Goal: Transaction & Acquisition: Purchase product/service

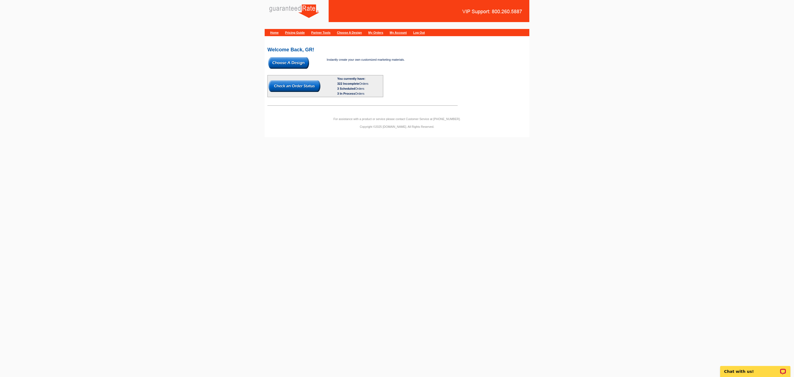
click at [277, 57] on img at bounding box center [288, 63] width 41 height 12
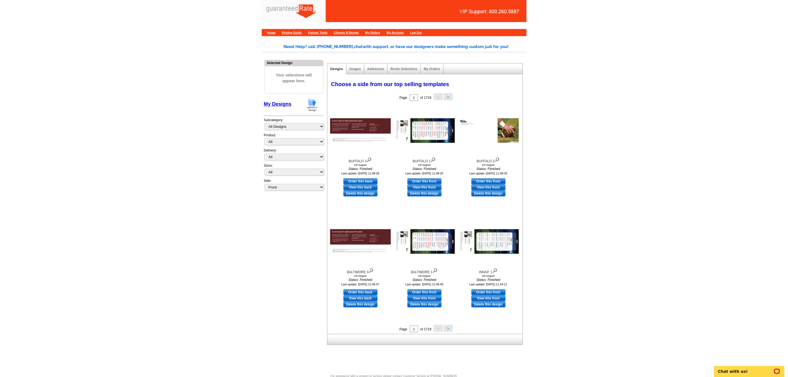
click at [313, 102] on img at bounding box center [312, 105] width 14 height 14
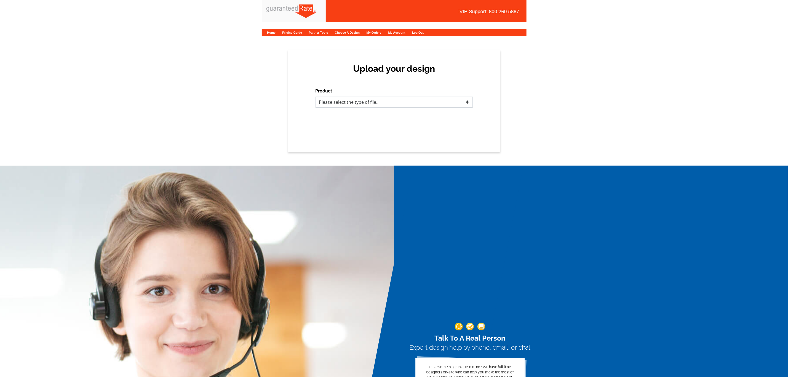
click at [340, 104] on select "Please select the type of file... Postcards Calendars Business Cards Letters an…" at bounding box center [393, 101] width 157 height 11
select select "3"
click at [315, 96] on select "Please select the type of file... Postcards Calendars Business Cards Letters an…" at bounding box center [393, 101] width 157 height 11
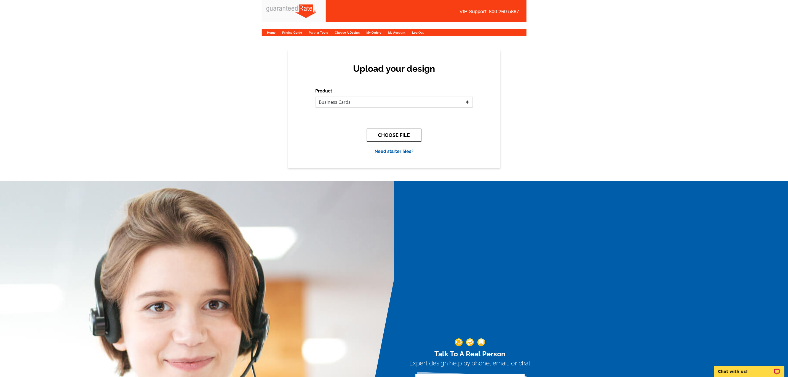
click at [382, 138] on button "CHOOSE FILE" at bounding box center [394, 134] width 55 height 13
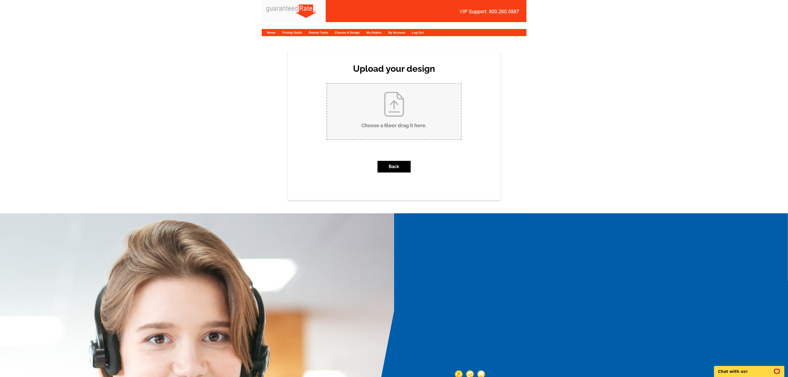
click at [382, 133] on input "Choose a file or drag it here ." at bounding box center [394, 112] width 134 height 56
type input "C:\fakepath\Michael Ullman Business Card V1.pdf"
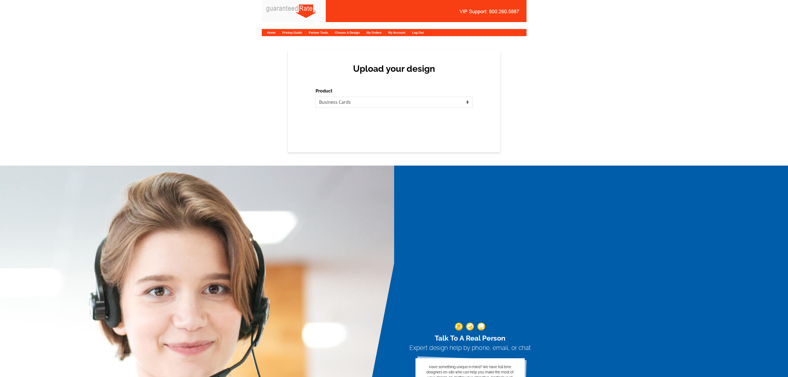
select select "3"
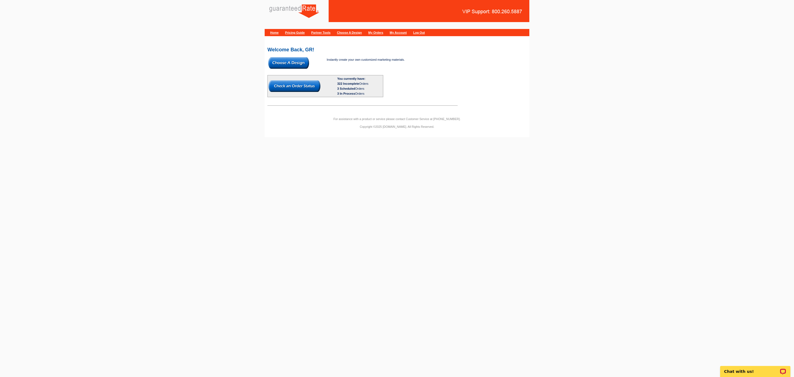
click at [290, 62] on img at bounding box center [288, 63] width 41 height 12
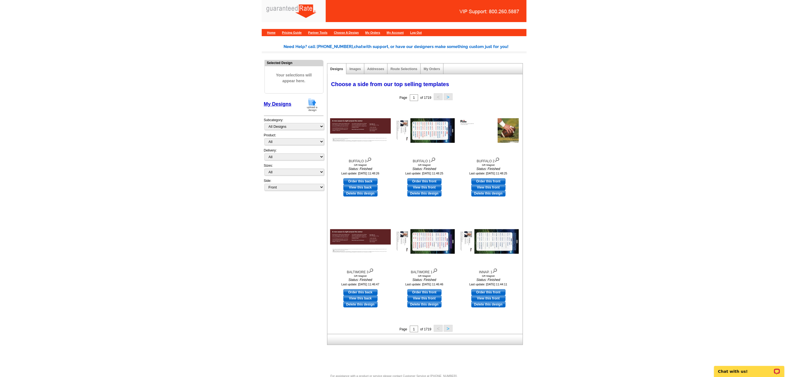
click at [314, 108] on img at bounding box center [312, 105] width 14 height 14
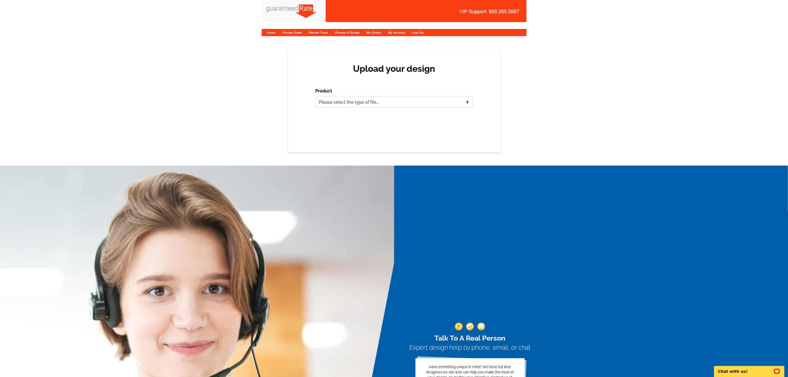
click at [373, 98] on select "Please select the type of file... Postcards Calendars Business Cards Letters an…" at bounding box center [393, 101] width 157 height 11
select select "3"
click at [315, 96] on select "Please select the type of file... Postcards Calendars Business Cards Letters an…" at bounding box center [393, 101] width 157 height 11
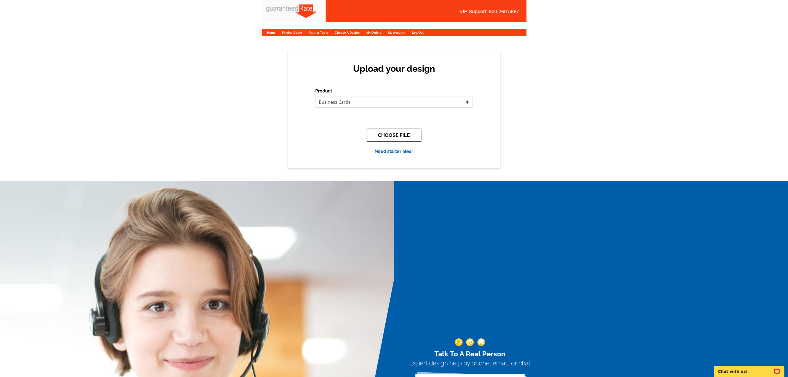
click at [395, 139] on button "CHOOSE FILE" at bounding box center [394, 134] width 55 height 13
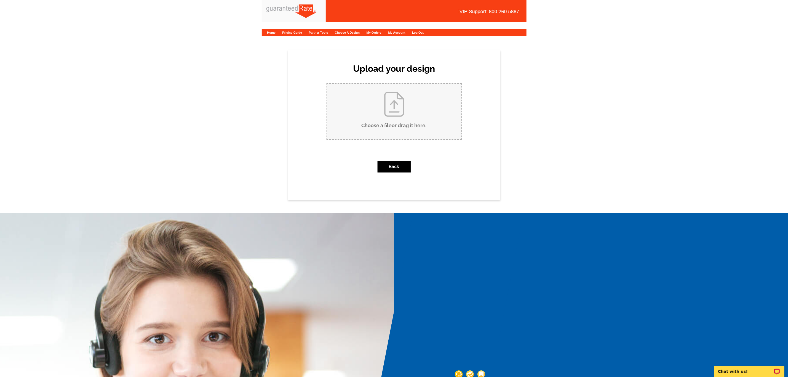
click at [405, 112] on input "Choose a file or drag it here ." at bounding box center [394, 112] width 134 height 56
type input "C:\fakepath\Michael Ullman Business Card V1.pdf"
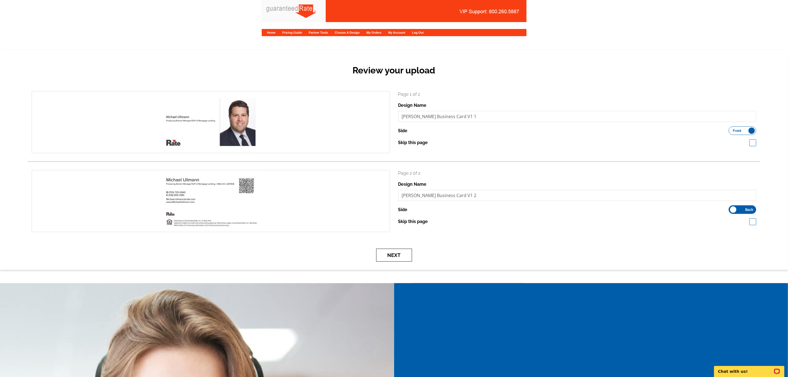
click at [394, 253] on button "Next" at bounding box center [394, 254] width 36 height 13
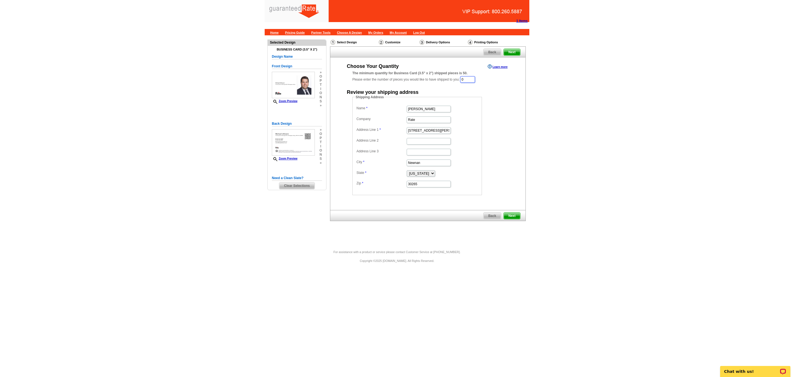
click at [469, 81] on input "0" at bounding box center [467, 79] width 15 height 7
type input "1000"
drag, startPoint x: 440, startPoint y: 109, endPoint x: 377, endPoint y: 112, distance: 63.4
click at [377, 112] on dd "Marisa Jarkezian" at bounding box center [417, 109] width 124 height 9
type input "[PERSON_NAME]"
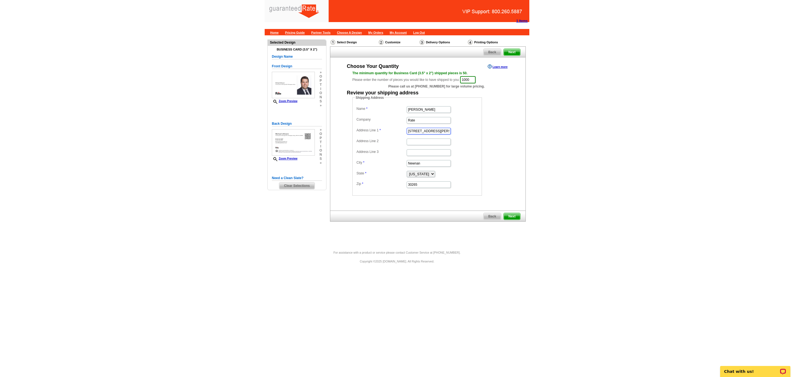
click at [435, 131] on input "34 Blake Ridge" at bounding box center [429, 131] width 44 height 7
drag, startPoint x: 436, startPoint y: 131, endPoint x: 374, endPoint y: 131, distance: 62.0
click at [374, 131] on dl "Name Michael Ullmann Company Rate Address Line 1 34 Blake Ridge Address Line 2 …" at bounding box center [417, 147] width 124 height 84
paste input "[STREET_ADDRESS]"
type input "[STREET_ADDRESS]"
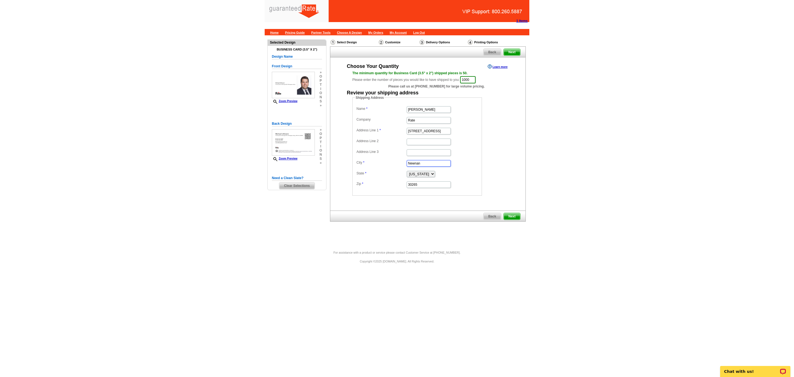
drag, startPoint x: 431, startPoint y: 165, endPoint x: 334, endPoint y: 168, distance: 96.5
click at [335, 168] on div "Choose Your Quantity Learn more The minimum quantity for Business Card (3.5" x …" at bounding box center [427, 129] width 195 height 133
paste input "Woodbridge"
type input "Woodbridge"
click at [410, 173] on select "Alabama Alaska Arizona Arkansas California Colorado Connecticut District of Col…" at bounding box center [421, 174] width 28 height 6
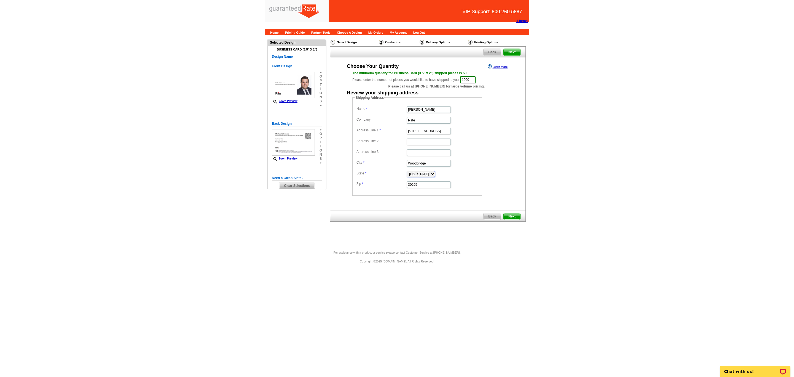
select select "VA"
click at [407, 172] on select "Alabama Alaska Arizona Arkansas California Colorado Connecticut District of Col…" at bounding box center [421, 174] width 28 height 6
drag, startPoint x: 434, startPoint y: 186, endPoint x: 352, endPoint y: 186, distance: 82.4
click at [352, 186] on div "Shipping Address Name Michael Ullmann Company Rate Address Line 1 4766 Cheswald…" at bounding box center [427, 145] width 173 height 100
type input "22192"
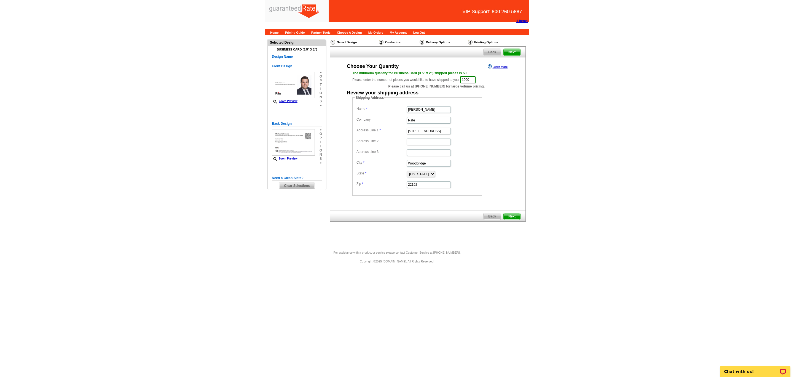
click at [536, 157] on main "Need Help? call 800-260-5887, chat with support, or have our designers make som…" at bounding box center [397, 142] width 794 height 215
click at [505, 219] on span "Next" at bounding box center [512, 216] width 17 height 7
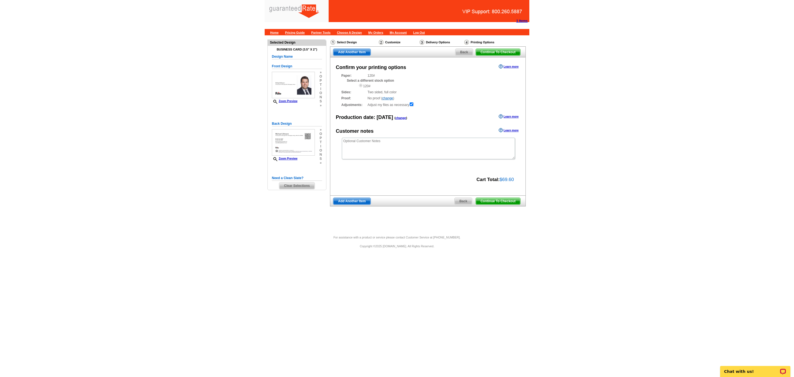
click at [491, 204] on span "Continue To Checkout" at bounding box center [498, 201] width 44 height 7
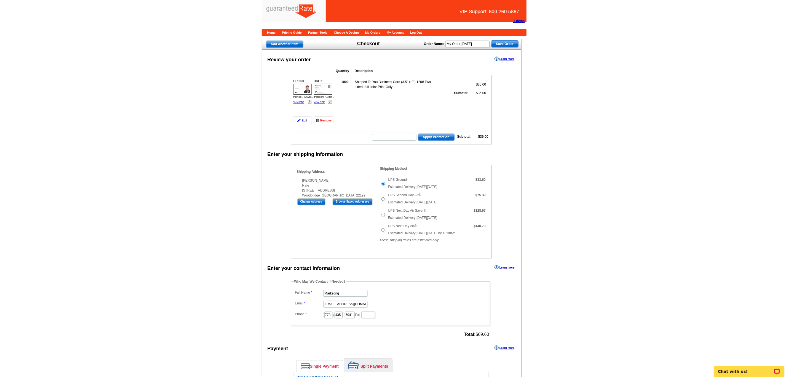
click at [320, 102] on link "View PDF" at bounding box center [319, 102] width 11 height 3
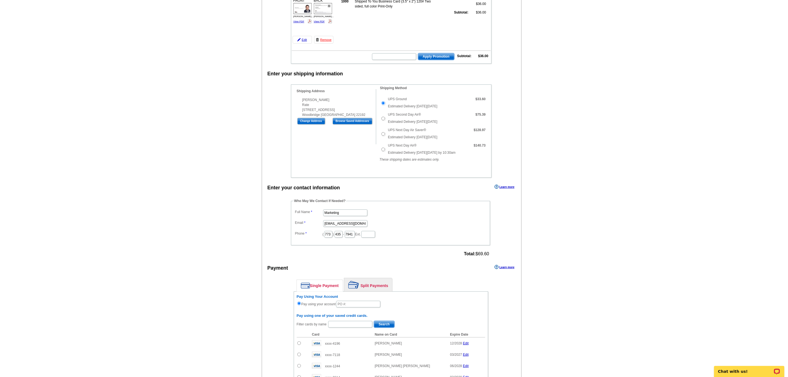
scroll to position [83, 0]
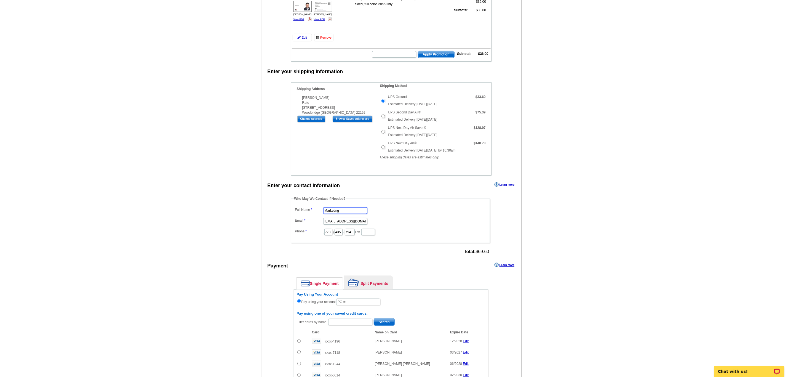
drag, startPoint x: 360, startPoint y: 215, endPoint x: 169, endPoint y: 227, distance: 191.1
click at [174, 228] on main "Add Another Item Checkout Order Name: My Order [DATE] Save Order Review your or…" at bounding box center [394, 245] width 788 height 585
type input "[PERSON_NAME]"
type input "[PERSON_NAME][EMAIL_ADDRESS][PERSON_NAME][DOMAIN_NAME]"
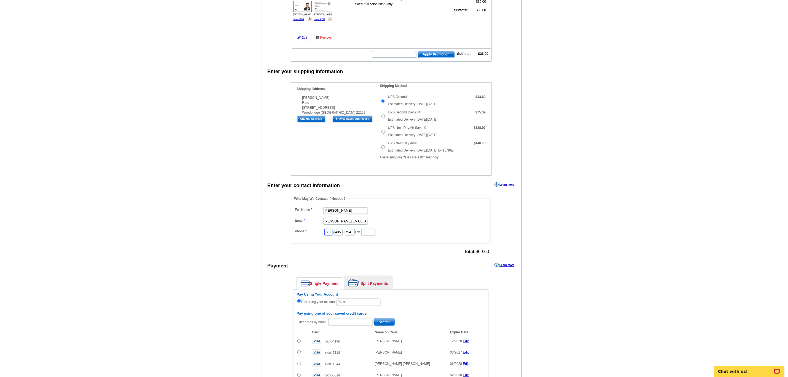
drag, startPoint x: 333, startPoint y: 239, endPoint x: 286, endPoint y: 236, distance: 46.7
click at [286, 236] on div "Who May We Contact If Needed? Full Name [PERSON_NAME] Email [PERSON_NAME][EMAIL…" at bounding box center [391, 226] width 222 height 60
type input "312"
drag, startPoint x: 351, startPoint y: 240, endPoint x: 260, endPoint y: 231, distance: 91.4
click at [260, 231] on main "Add Another Item Checkout Order Name: My Order [DATE] Save Order Review your or…" at bounding box center [394, 245] width 788 height 585
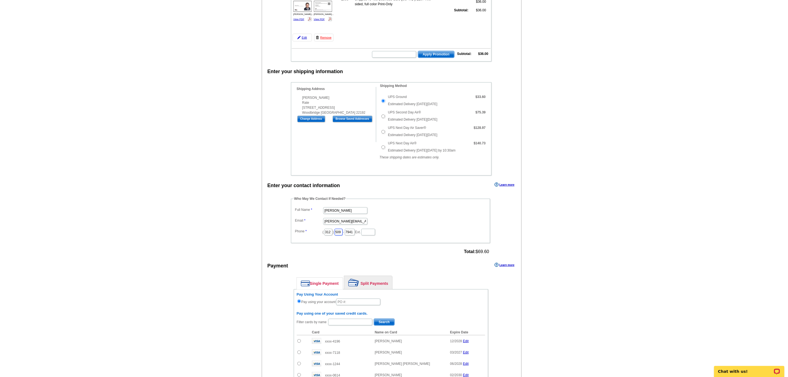
type input "509"
type input "4245"
click at [260, 231] on main "Add Another Item Checkout Order Name: My Order [DATE] Save Order Review your or…" at bounding box center [394, 245] width 788 height 585
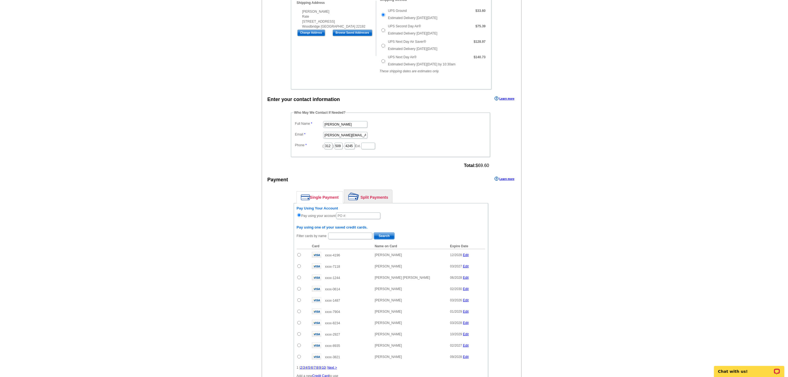
scroll to position [169, 0]
click at [374, 219] on input "text" at bounding box center [358, 215] width 44 height 7
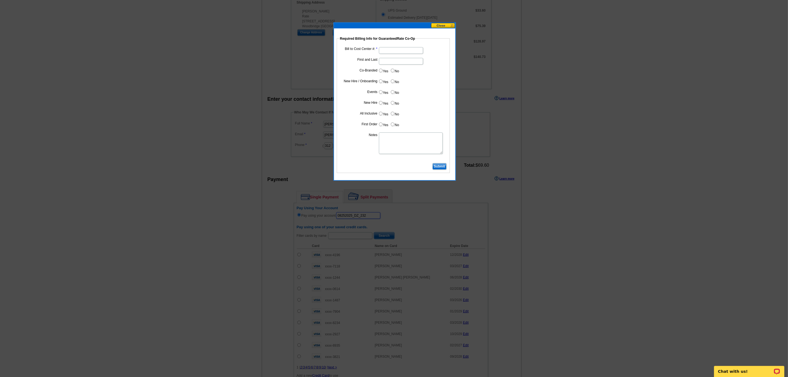
type input "08252025_DZ_232"
click at [395, 52] on input "Bill to Cost Center #:" at bounding box center [401, 50] width 44 height 7
type input "1944"
type input "[PERSON_NAME]"
click at [390, 73] on label "No" at bounding box center [394, 70] width 9 height 6
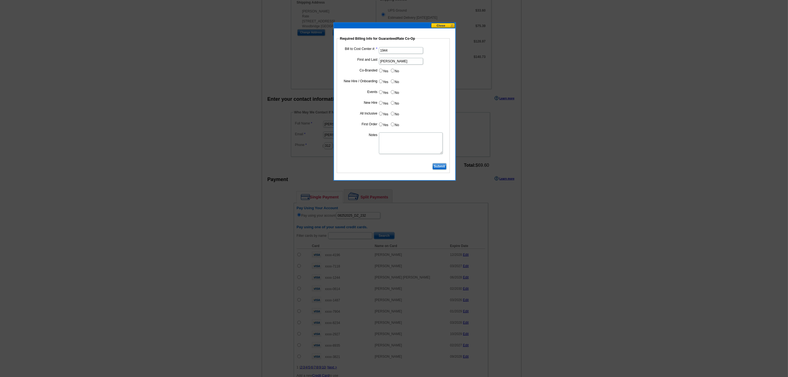
click at [391, 72] on input "No" at bounding box center [393, 71] width 4 height 4
radio input "true"
click at [379, 84] on label "Yes" at bounding box center [383, 81] width 10 height 6
click at [379, 83] on input "Yes" at bounding box center [381, 81] width 4 height 4
radio input "true"
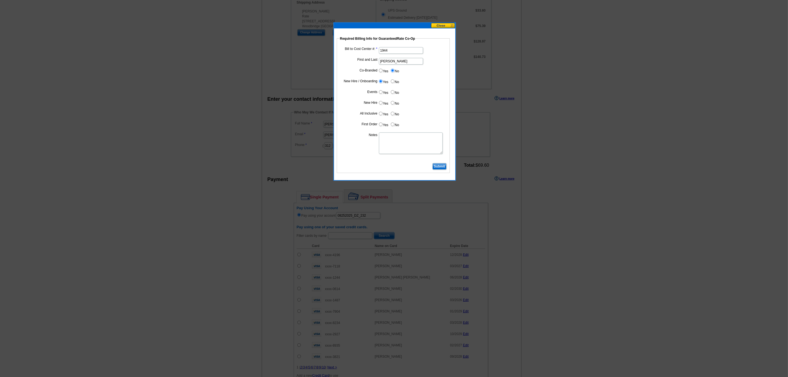
click at [391, 91] on input "No" at bounding box center [393, 92] width 4 height 4
radio input "true"
click at [381, 101] on label "Yes" at bounding box center [383, 103] width 10 height 6
click at [381, 101] on input "Yes" at bounding box center [381, 103] width 4 height 4
radio input "true"
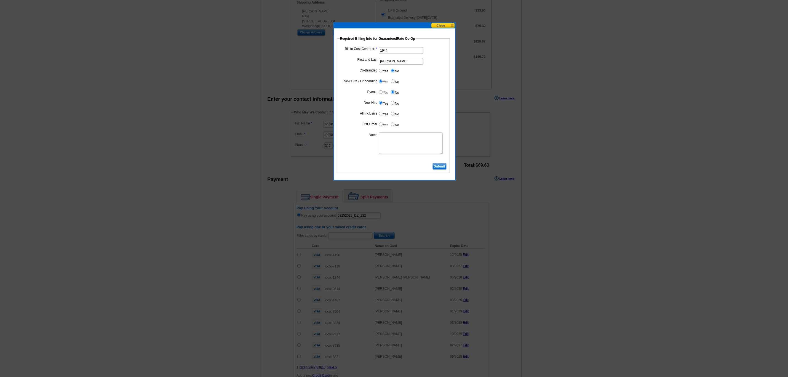
click at [380, 115] on input "Yes" at bounding box center [381, 114] width 4 height 4
radio input "true"
click at [380, 126] on input "Yes" at bounding box center [381, 124] width 4 height 4
radio input "true"
click at [395, 146] on textarea "Notes" at bounding box center [411, 143] width 64 height 22
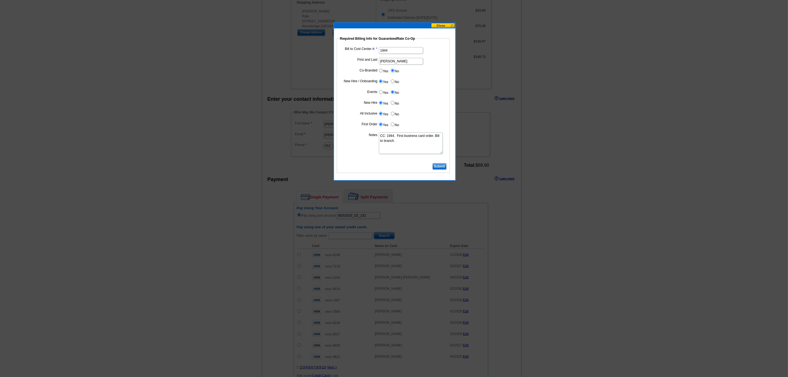
type textarea "CC: 1944. First business card order. Bill to branch."
click at [438, 166] on input "Submit" at bounding box center [439, 166] width 14 height 7
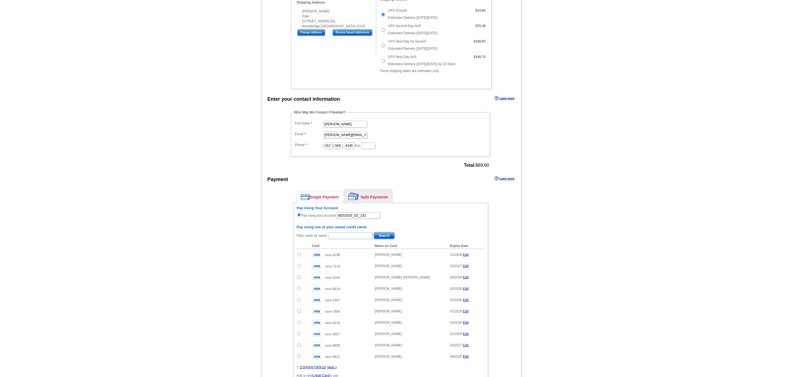
scroll to position [280, 0]
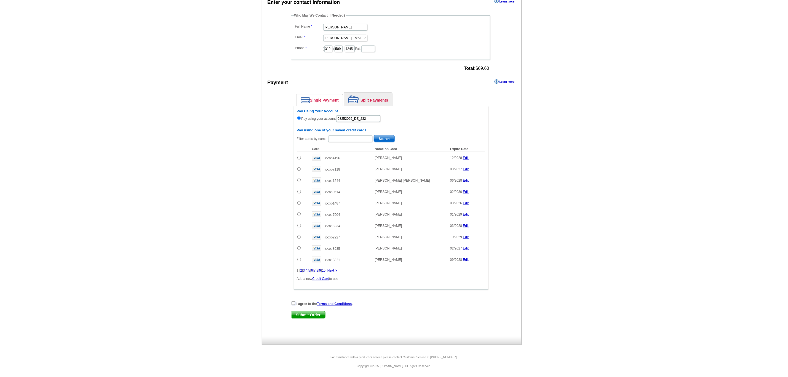
click at [293, 301] on input "checkbox" at bounding box center [293, 303] width 4 height 4
checkbox input "true"
click at [317, 312] on span "Submit Order" at bounding box center [308, 314] width 34 height 7
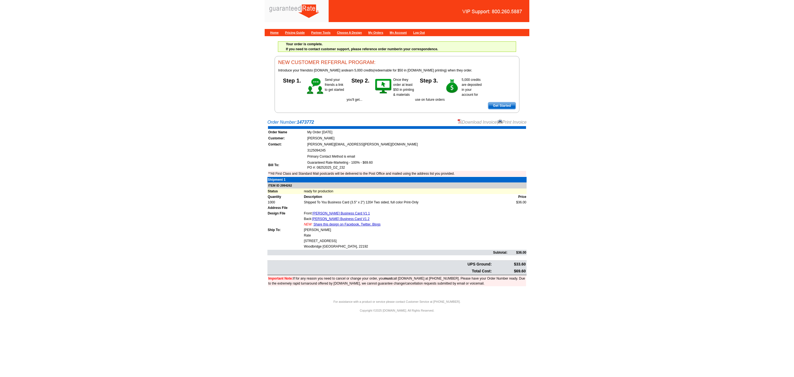
click at [477, 125] on div "Download Invoice | Print Invoice" at bounding box center [492, 122] width 69 height 7
click at [471, 122] on link "Download Invoice" at bounding box center [477, 122] width 39 height 5
